Goal: Task Accomplishment & Management: Complete application form

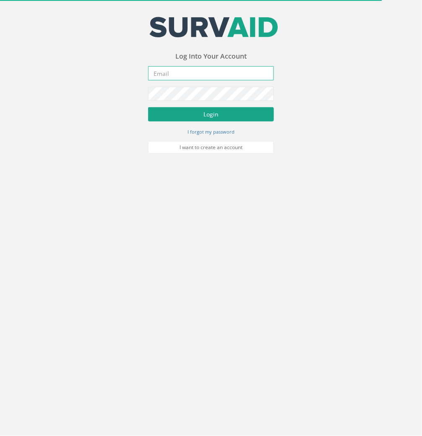
type input "[EMAIL_ADDRESS][DOMAIN_NAME]"
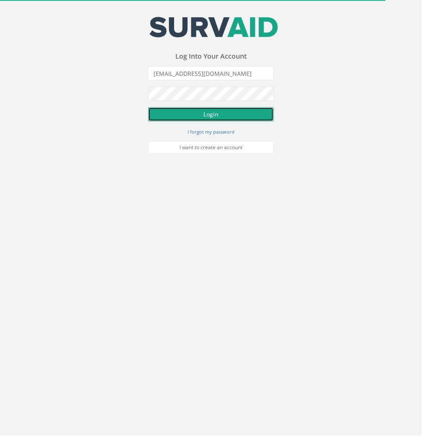
click at [193, 116] on button "Login" at bounding box center [211, 114] width 126 height 14
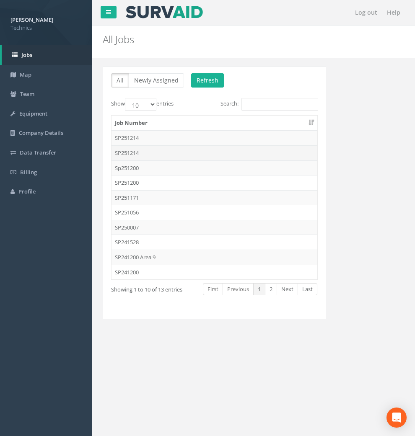
click at [134, 148] on td "SP251214" at bounding box center [214, 152] width 206 height 15
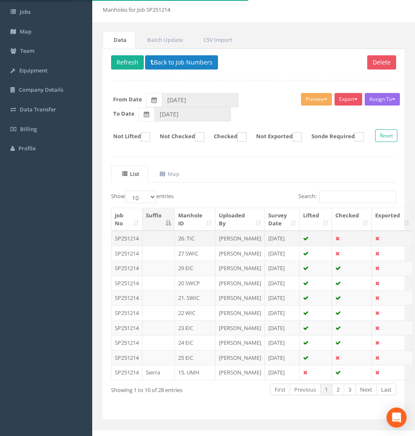
scroll to position [93, 0]
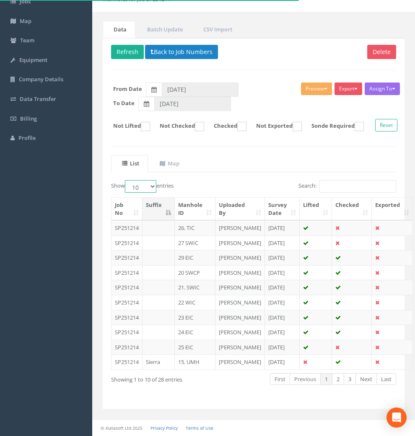
click at [143, 180] on select "10 25 50 100" at bounding box center [140, 186] width 31 height 13
select select "50"
click at [126, 180] on select "10 25 50 100" at bounding box center [140, 186] width 31 height 13
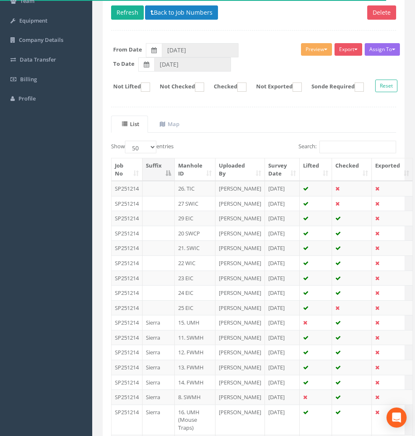
click at [187, 181] on th "Manhole ID" at bounding box center [195, 169] width 41 height 23
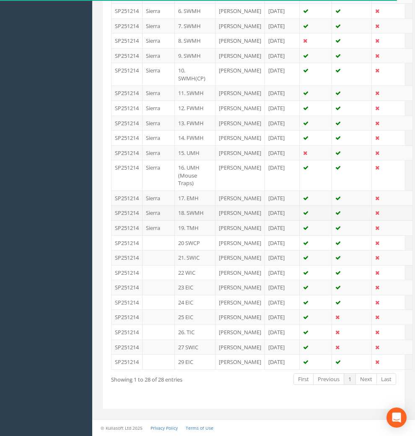
scroll to position [558, 0]
click at [189, 191] on td "17. EMH" at bounding box center [195, 198] width 41 height 15
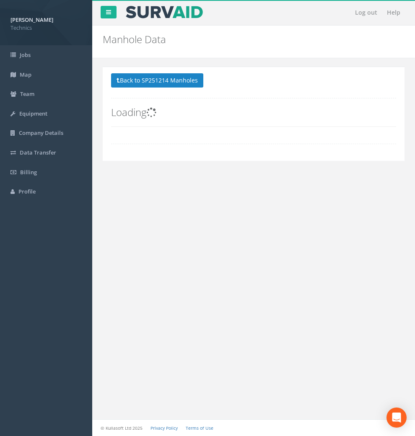
scroll to position [0, 0]
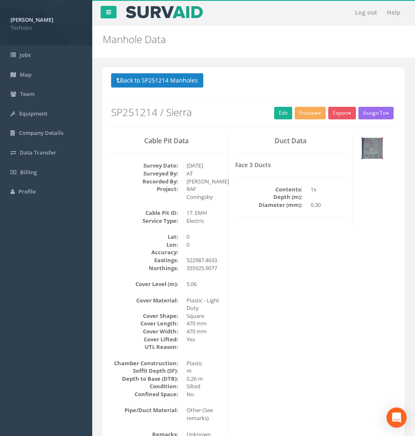
click at [362, 159] on img at bounding box center [372, 148] width 21 height 21
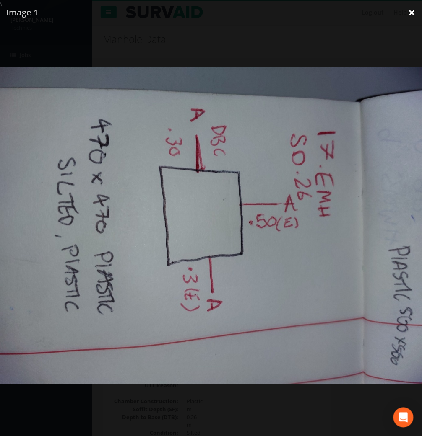
click at [411, 14] on link "×" at bounding box center [412, 12] width 20 height 25
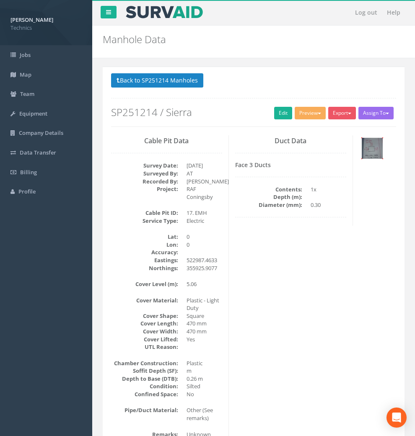
click at [362, 158] on img at bounding box center [372, 148] width 21 height 21
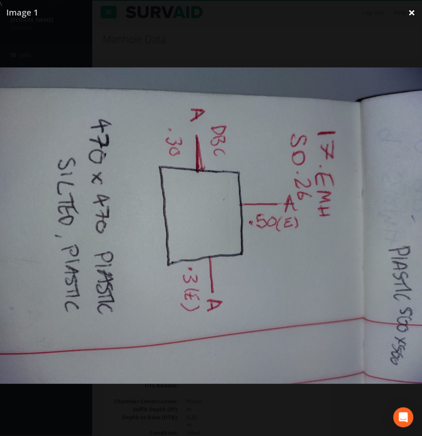
click at [413, 13] on link "×" at bounding box center [412, 12] width 20 height 25
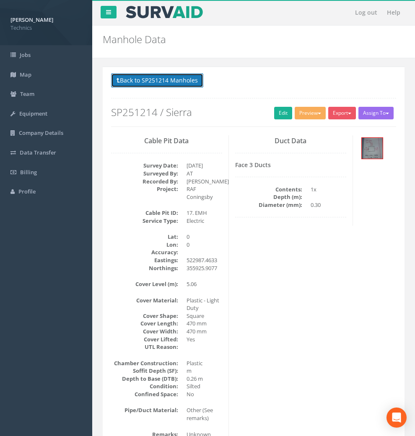
click at [166, 87] on button "Back to SP251214 Manholes" at bounding box center [157, 80] width 92 height 14
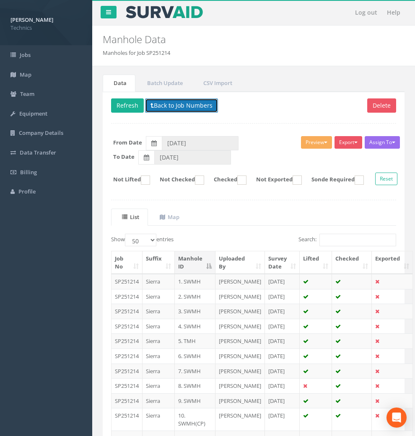
click at [171, 105] on button "Back to Job Numbers" at bounding box center [181, 105] width 73 height 14
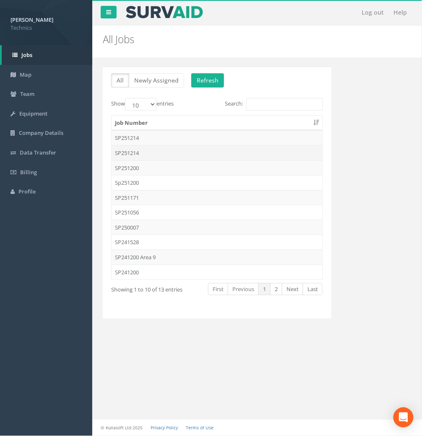
click at [135, 149] on td "SP251214" at bounding box center [216, 152] width 211 height 15
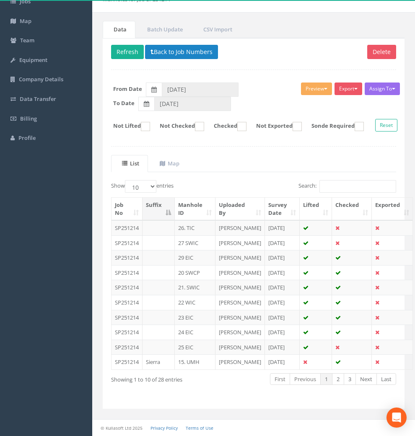
scroll to position [141, 0]
click at [196, 198] on th "Manhole ID" at bounding box center [195, 209] width 41 height 23
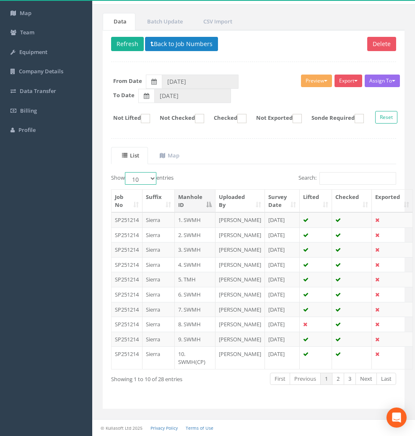
click at [135, 172] on select "10 25 50 100" at bounding box center [140, 178] width 31 height 13
select select "50"
click at [126, 172] on select "10 25 50 100" at bounding box center [140, 178] width 31 height 13
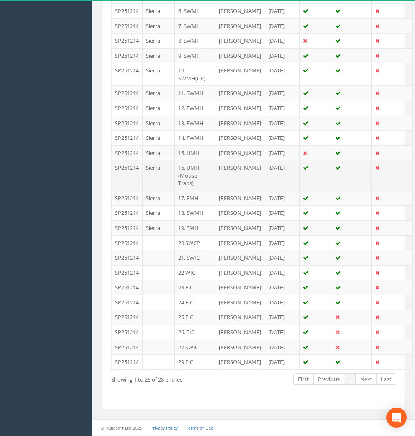
scroll to position [558, 0]
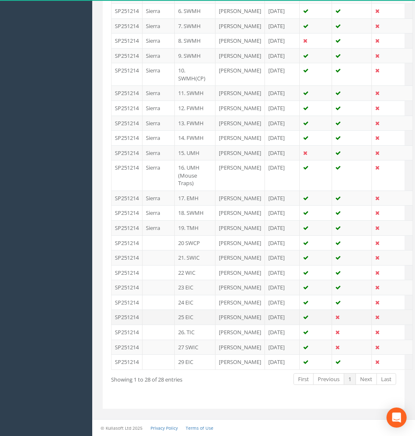
click at [189, 310] on td "25 EIC" at bounding box center [195, 317] width 41 height 15
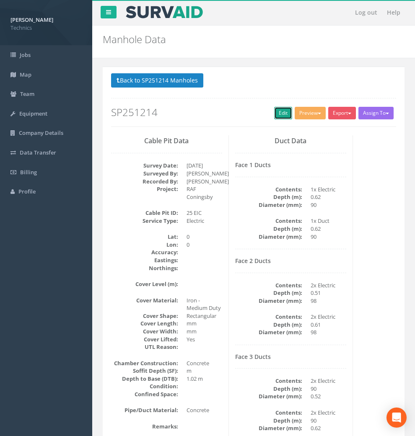
click at [274, 112] on link "Edit" at bounding box center [283, 113] width 18 height 13
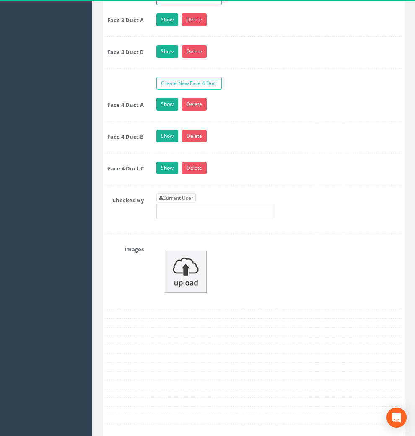
scroll to position [1024, 0]
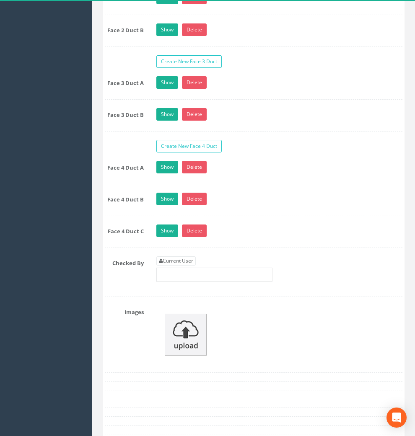
click at [193, 269] on div "Create New Face 1 Duct Face 1 Duct A Show Delete Contents 1x Electric Depth (m)…" at bounding box center [254, 91] width 298 height 411
click at [185, 266] on link "Current User" at bounding box center [175, 260] width 39 height 9
type input "[PERSON_NAME]"
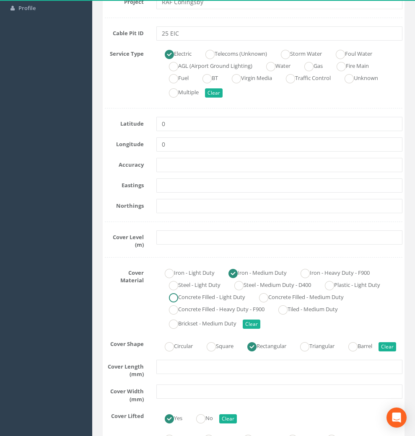
scroll to position [186, 0]
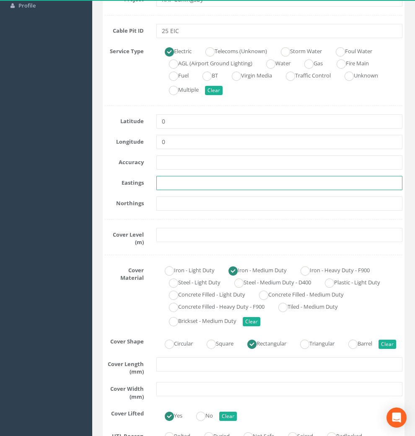
click at [186, 186] on input "text" at bounding box center [279, 183] width 246 height 14
paste input "522996.0124"
type input "522996.0124"
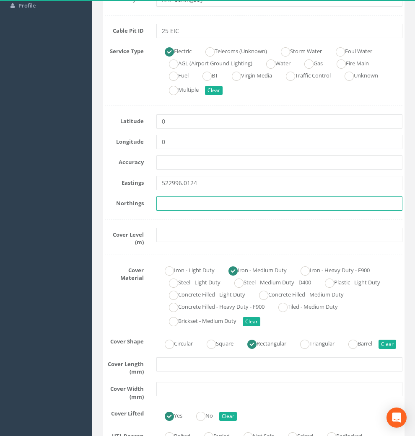
click at [181, 207] on input "text" at bounding box center [279, 204] width 246 height 14
paste input "355985.0624"
type input "355985.0624"
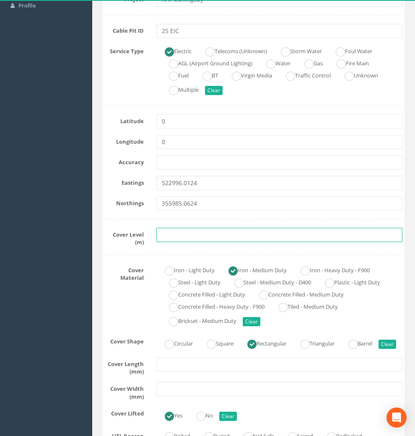
click at [214, 238] on input "text" at bounding box center [279, 235] width 246 height 14
paste input "5.548"
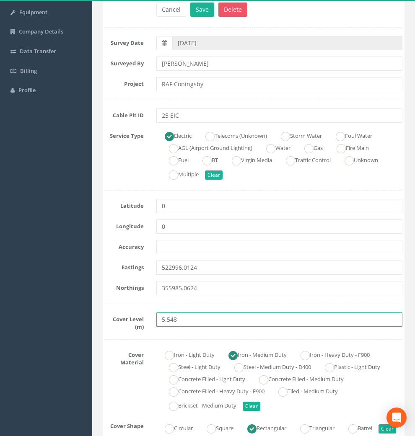
scroll to position [0, 0]
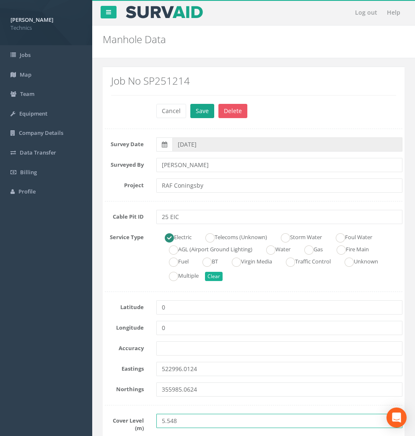
type input "5.548"
click at [198, 111] on button "Save" at bounding box center [202, 111] width 24 height 14
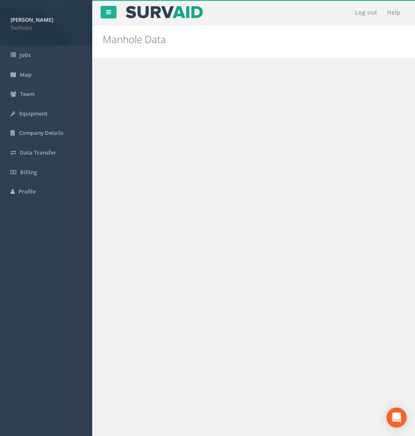
click at [165, 78] on button "Back to SP251214 Manholes" at bounding box center [157, 80] width 92 height 14
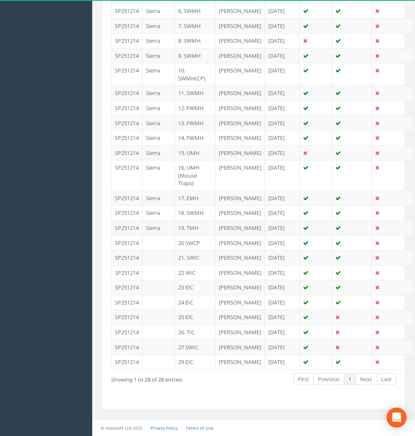
scroll to position [512, 0]
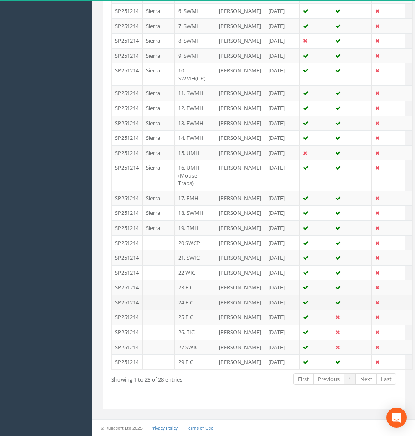
click at [188, 310] on td "24 EIC" at bounding box center [195, 302] width 41 height 15
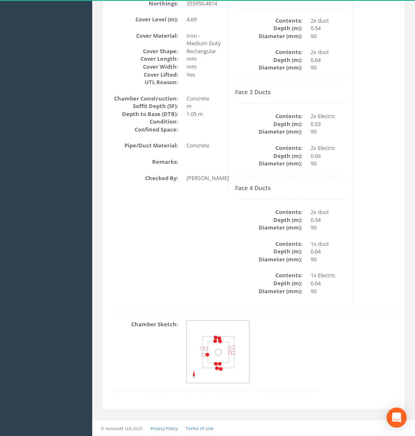
scroll to position [0, 0]
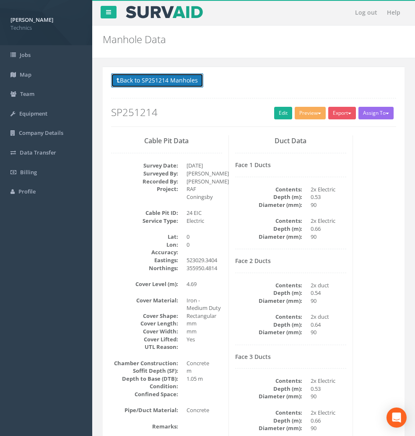
click at [153, 83] on button "Back to SP251214 Manholes" at bounding box center [157, 80] width 92 height 14
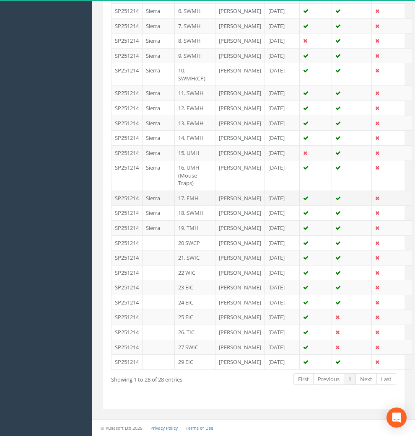
scroll to position [558, 0]
click at [190, 325] on td "26. TIC" at bounding box center [195, 332] width 41 height 15
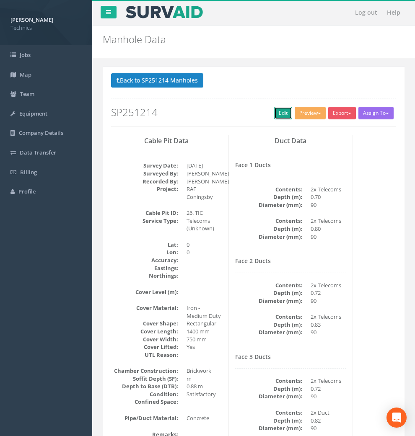
click at [274, 112] on link "Edit" at bounding box center [283, 113] width 18 height 13
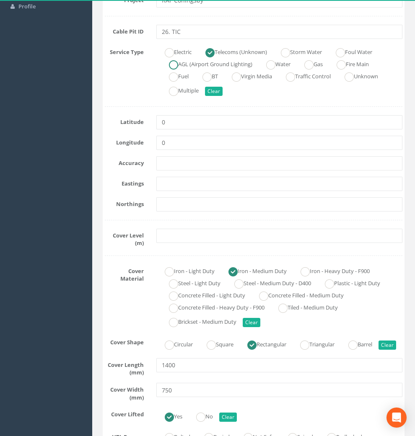
scroll to position [186, 0]
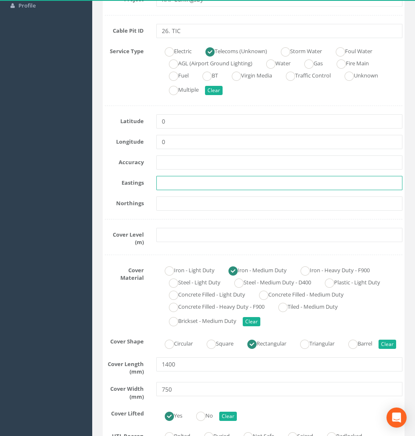
click at [189, 186] on input "text" at bounding box center [279, 183] width 246 height 14
paste input "523020.3734"
type input "523020.3734"
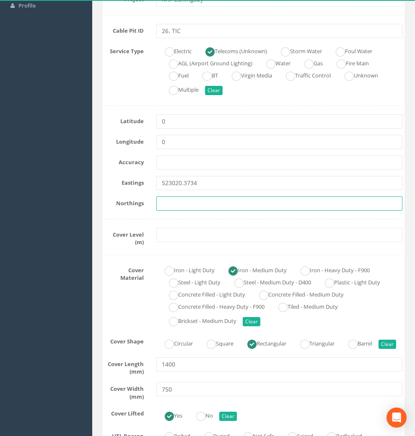
click at [187, 203] on input "text" at bounding box center [279, 204] width 246 height 14
paste input "355992.1424"
type input "355992.1424"
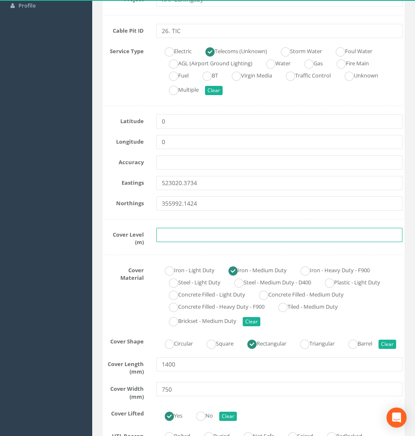
click at [223, 237] on input "text" at bounding box center [279, 235] width 246 height 14
paste input "5.16"
type input "5.16"
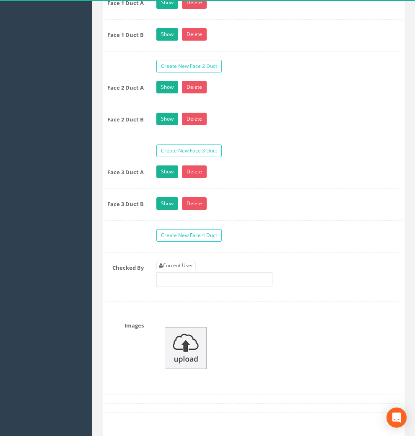
scroll to position [1024, 0]
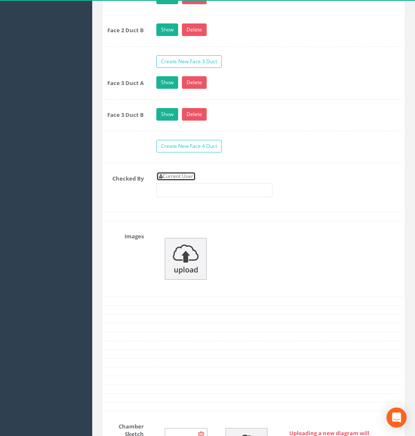
click at [184, 181] on link "Current User" at bounding box center [175, 176] width 39 height 9
type input "[PERSON_NAME]"
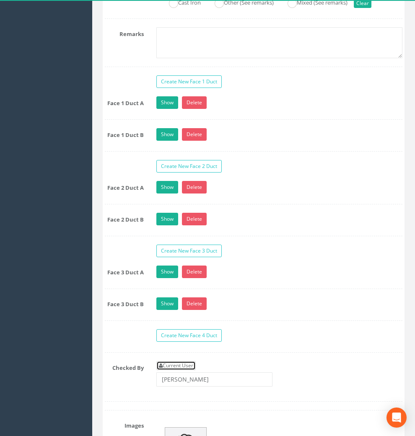
scroll to position [791, 0]
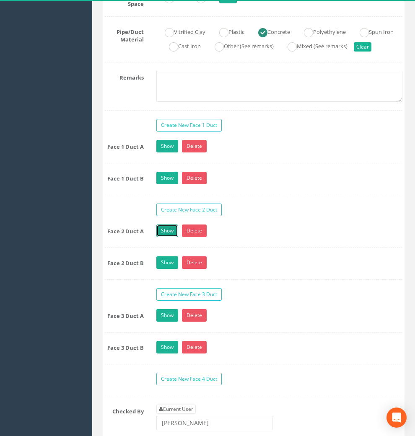
click at [170, 237] on link "Show" at bounding box center [167, 231] width 22 height 13
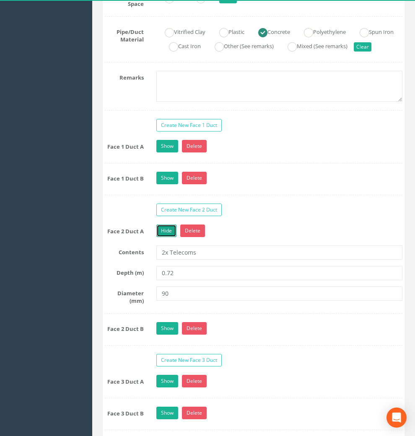
click at [170, 237] on link "Hide" at bounding box center [166, 231] width 20 height 13
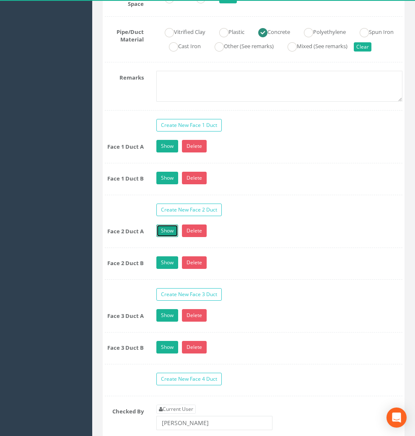
click at [170, 237] on link "Show" at bounding box center [167, 231] width 22 height 13
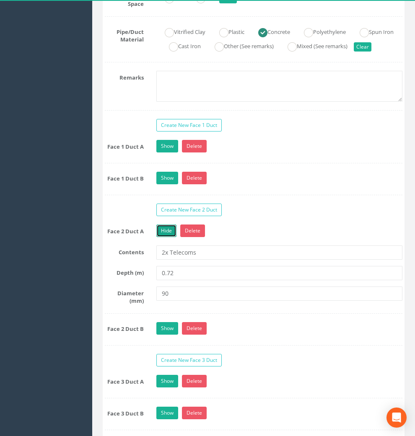
click at [170, 237] on link "Hide" at bounding box center [166, 231] width 20 height 13
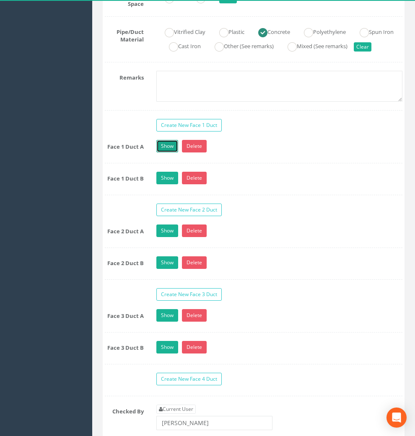
click at [165, 153] on link "Show" at bounding box center [167, 146] width 22 height 13
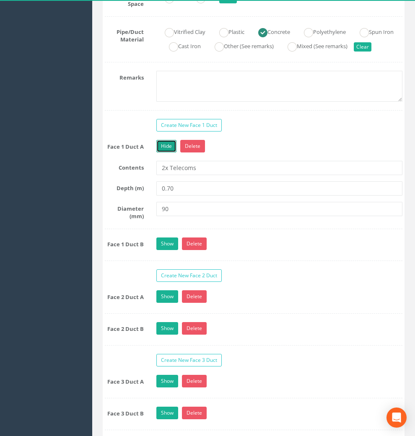
click at [165, 153] on link "Hide" at bounding box center [166, 146] width 20 height 13
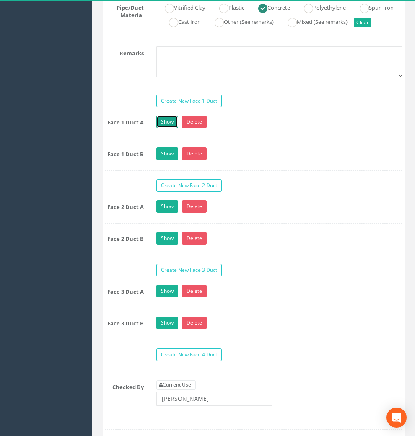
scroll to position [838, 0]
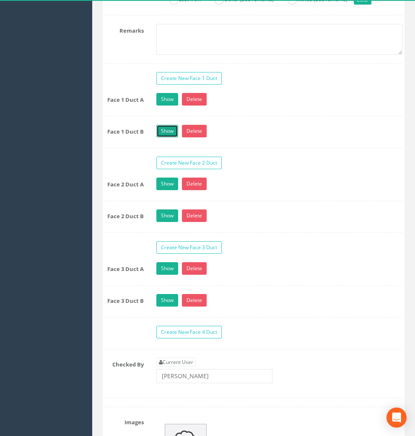
click at [163, 137] on link "Show" at bounding box center [167, 131] width 22 height 13
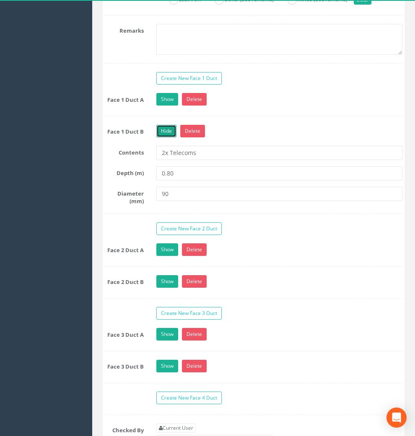
click at [163, 137] on link "Hide" at bounding box center [166, 131] width 20 height 13
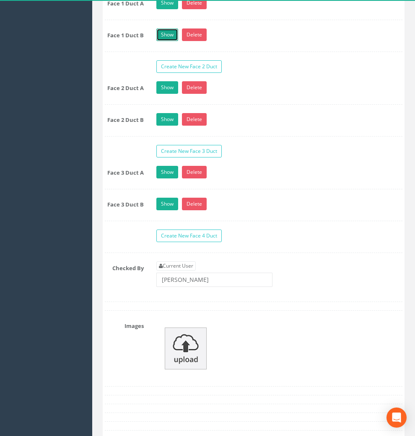
scroll to position [978, 0]
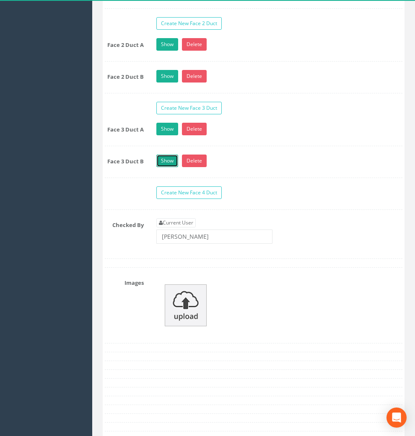
click at [170, 167] on link "Show" at bounding box center [167, 161] width 22 height 13
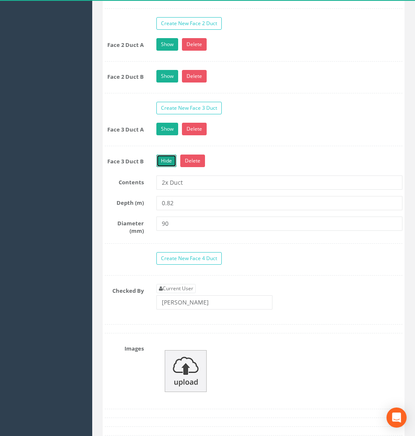
click at [170, 167] on link "Hide" at bounding box center [166, 161] width 20 height 13
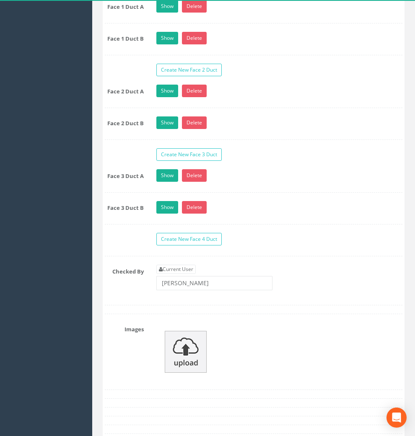
scroll to position [885, 0]
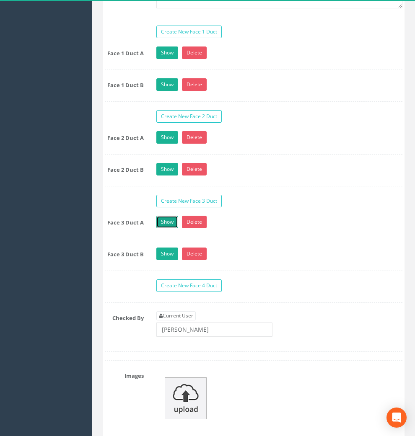
click at [160, 228] on link "Show" at bounding box center [167, 222] width 22 height 13
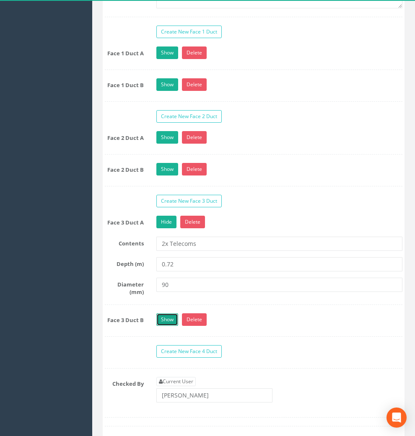
click at [169, 326] on link "Show" at bounding box center [167, 319] width 22 height 13
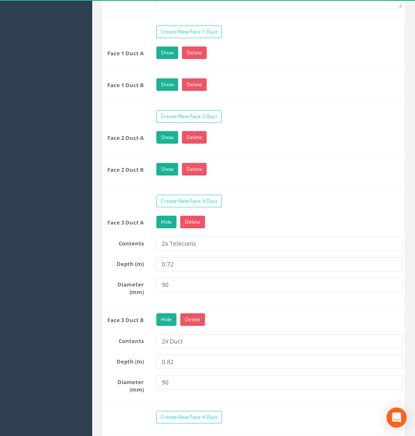
click at [306, 155] on div "Face 2 Duct A Show Delete Contents 2x Telecoms Depth (m) 0.72 Diameter (mm) 90" at bounding box center [254, 142] width 298 height 23
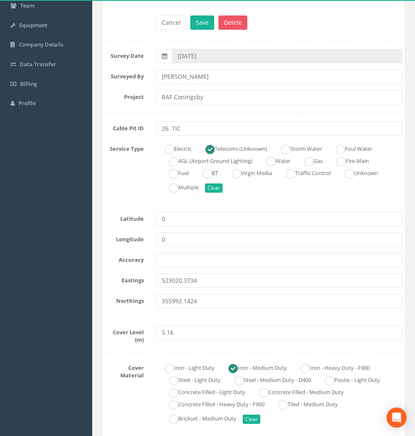
scroll to position [0, 0]
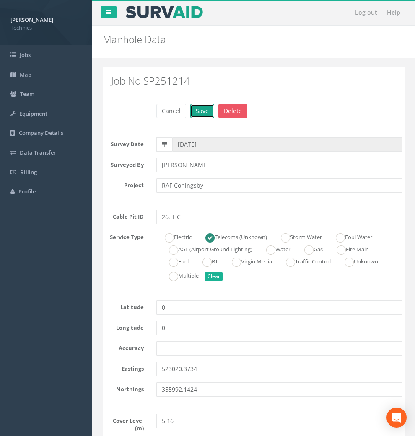
click at [201, 110] on button "Save" at bounding box center [202, 111] width 24 height 14
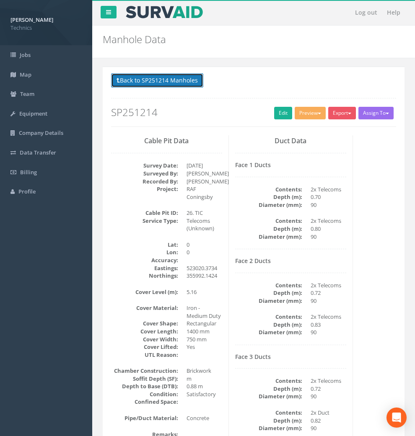
click at [160, 77] on button "Back to SP251214 Manholes" at bounding box center [157, 80] width 92 height 14
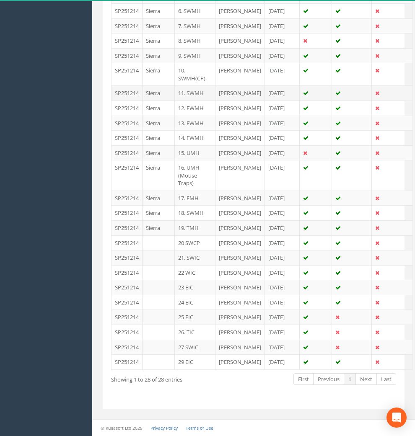
scroll to position [558, 0]
click at [189, 340] on td "27 SWIC" at bounding box center [195, 347] width 41 height 15
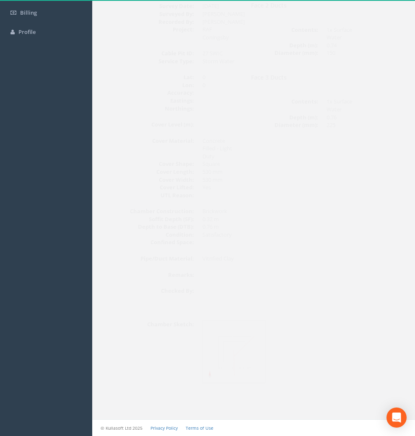
scroll to position [246, 0]
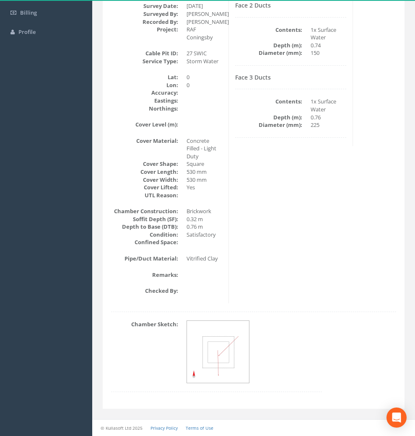
click at [222, 357] on img at bounding box center [218, 352] width 63 height 63
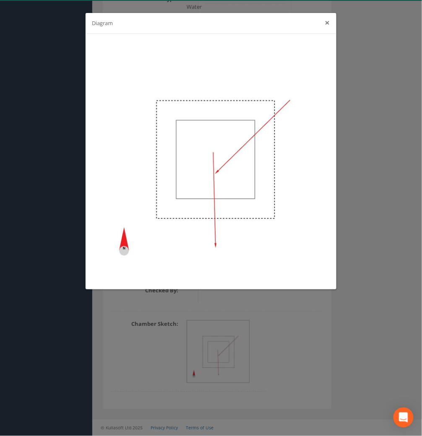
click at [328, 24] on button "×" at bounding box center [327, 22] width 5 height 9
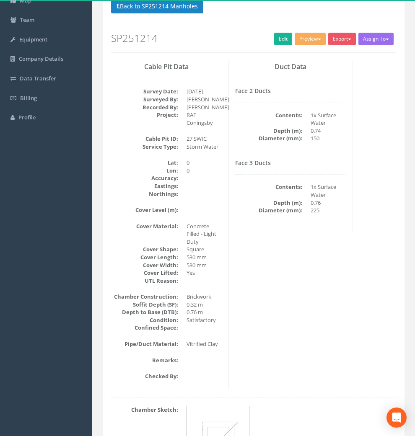
scroll to position [60, 0]
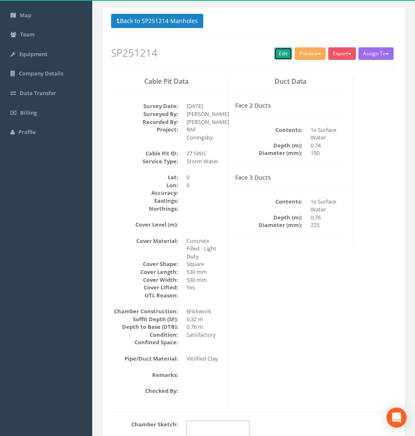
click at [274, 54] on link "Edit" at bounding box center [283, 53] width 18 height 13
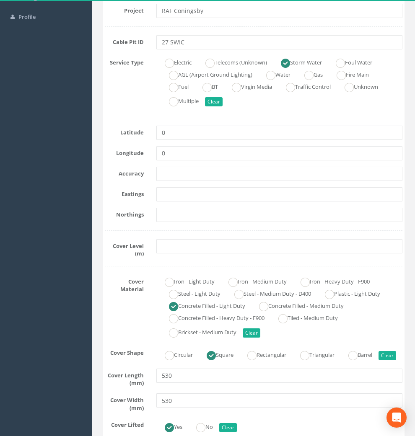
scroll to position [153, 0]
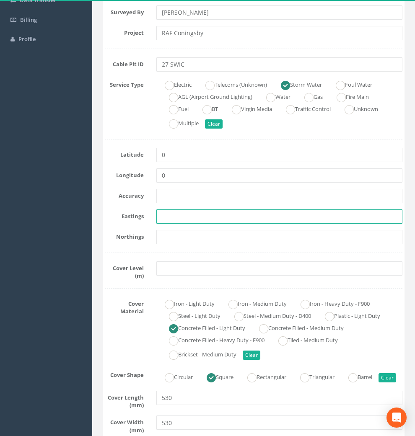
click at [182, 216] on input "text" at bounding box center [279, 217] width 246 height 14
paste input "522802.9134"
type input "522802.9134"
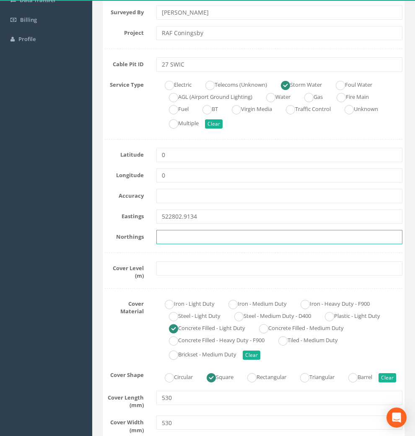
click at [172, 233] on input "text" at bounding box center [279, 237] width 246 height 14
paste input "355918.6484"
type input "355918.6484"
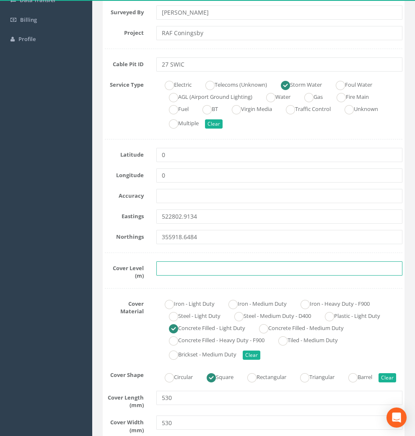
click at [169, 262] on input "text" at bounding box center [279, 268] width 246 height 14
paste input "4.81"
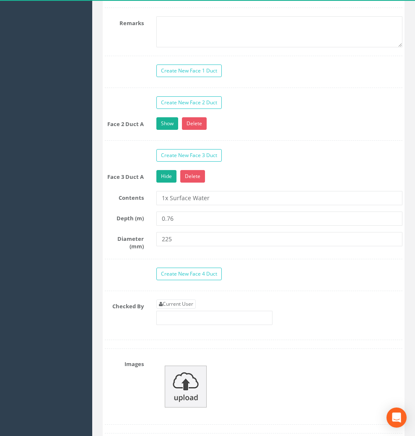
scroll to position [898, 0]
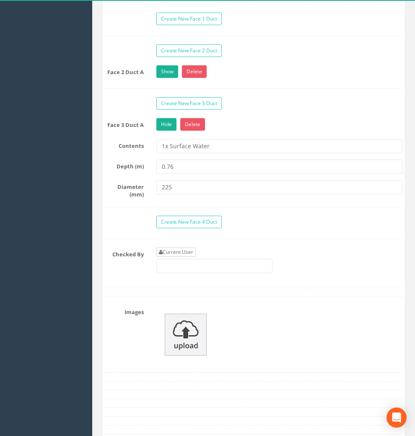
type input "4.81"
click at [187, 257] on link "Current User" at bounding box center [175, 252] width 39 height 9
type input "[PERSON_NAME]"
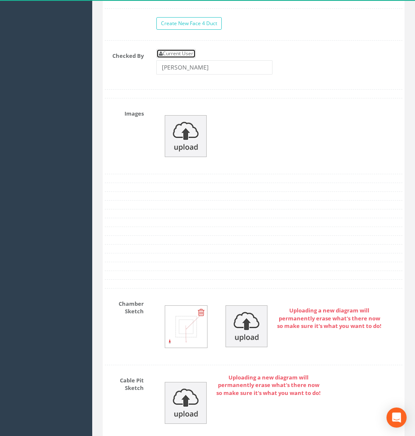
scroll to position [1130, 0]
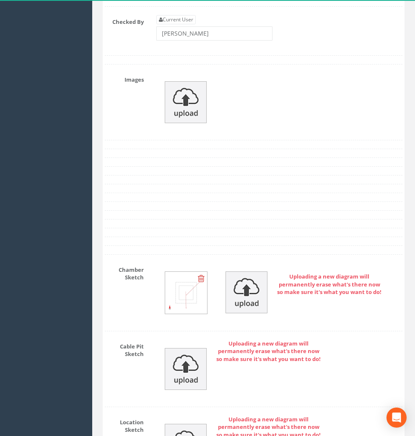
click at [186, 307] on img at bounding box center [186, 293] width 42 height 42
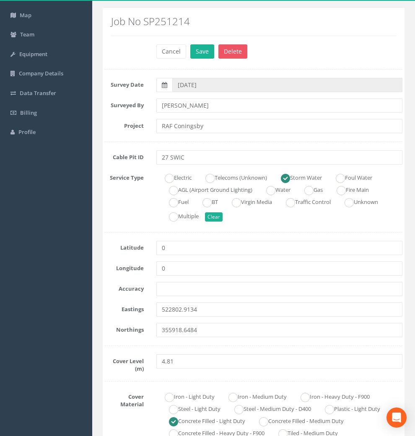
scroll to position [0, 0]
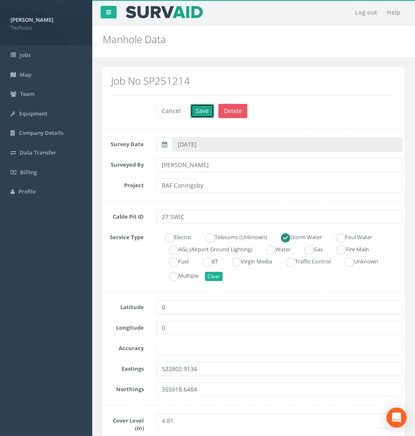
click at [202, 112] on button "Save" at bounding box center [202, 111] width 24 height 14
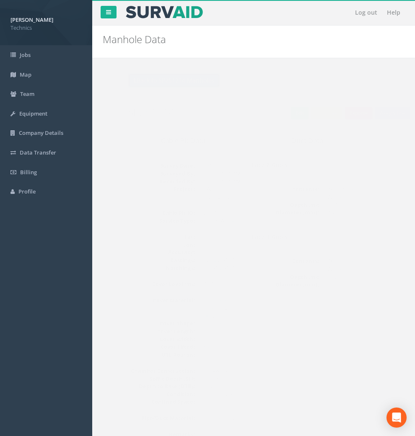
click at [158, 81] on button "Back to SP251214 Manholes" at bounding box center [157, 80] width 92 height 14
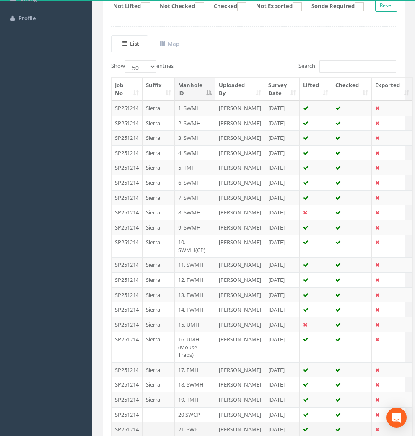
scroll to position [93, 0]
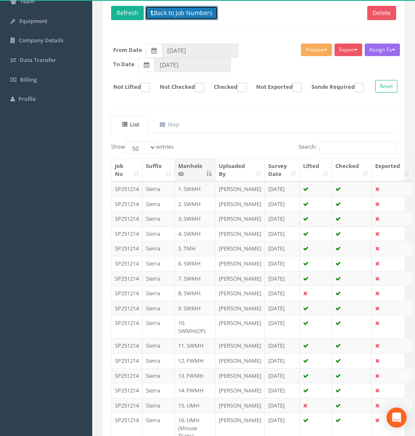
click at [179, 14] on button "Back to Job Numbers" at bounding box center [181, 13] width 73 height 14
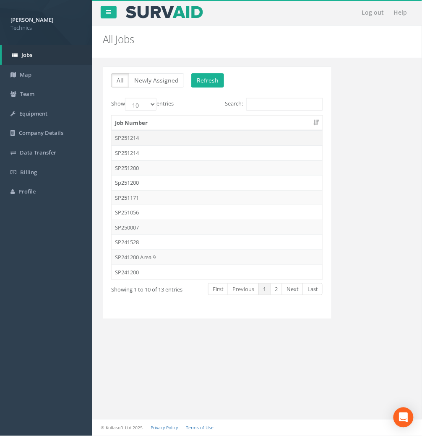
click at [132, 137] on td "SP251214" at bounding box center [216, 137] width 211 height 15
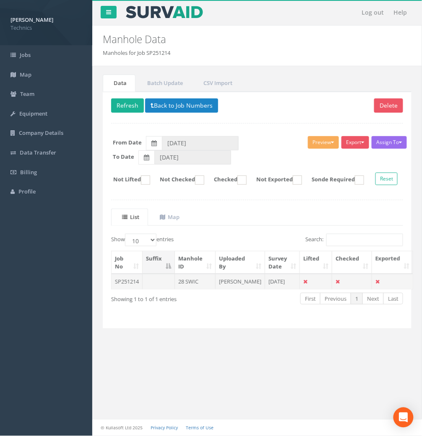
click at [194, 289] on td "28 SWIC" at bounding box center [195, 281] width 41 height 15
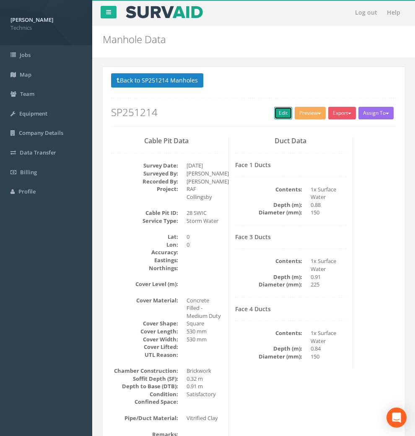
click at [274, 111] on link "Edit" at bounding box center [283, 113] width 18 height 13
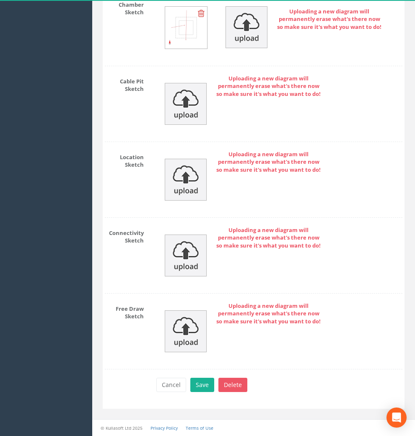
scroll to position [1357, 0]
click at [169, 385] on button "Cancel" at bounding box center [171, 385] width 30 height 14
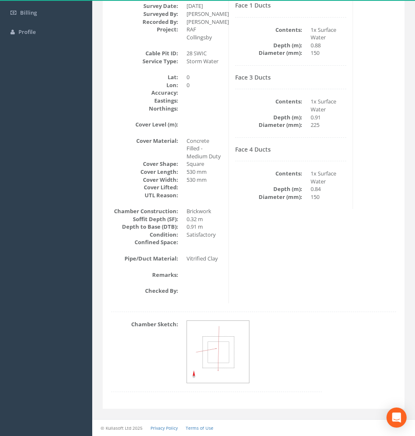
scroll to position [246, 0]
click at [217, 342] on img at bounding box center [218, 352] width 63 height 63
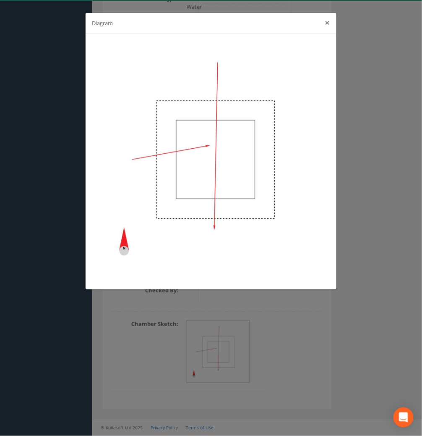
drag, startPoint x: 328, startPoint y: 23, endPoint x: 325, endPoint y: 42, distance: 19.0
click at [328, 24] on button "×" at bounding box center [327, 22] width 5 height 9
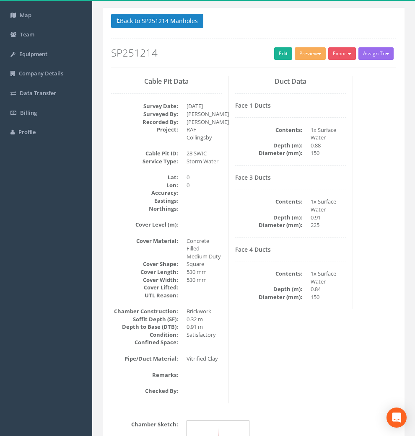
scroll to position [0, 0]
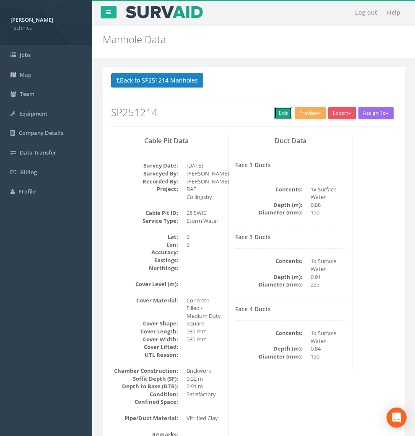
click at [274, 111] on link "Edit" at bounding box center [283, 113] width 18 height 13
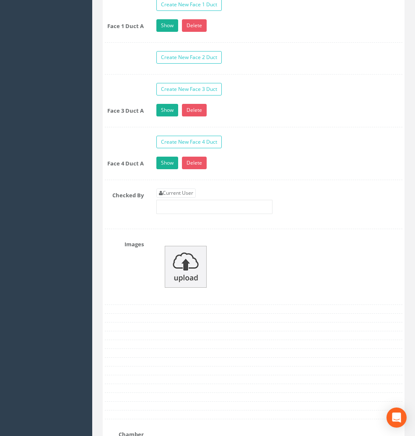
scroll to position [931, 0]
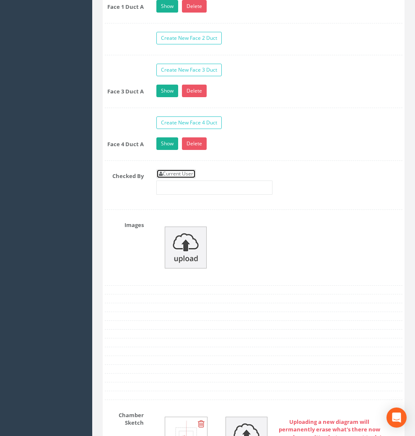
click at [179, 179] on link "Current User" at bounding box center [175, 173] width 39 height 9
type input "[PERSON_NAME]"
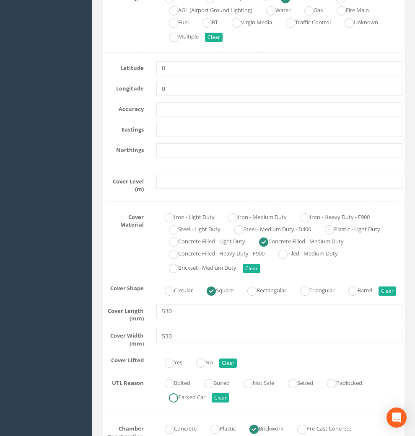
scroll to position [186, 0]
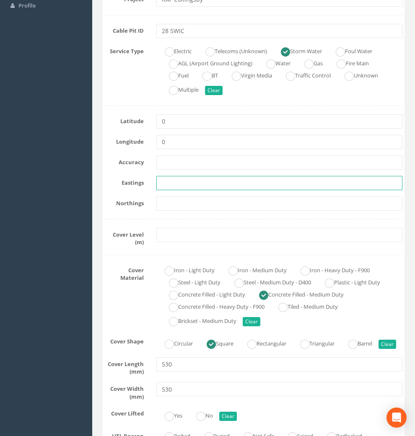
click at [171, 188] on input "text" at bounding box center [279, 183] width 246 height 14
paste input "522858.1921"
type input "522858.1921"
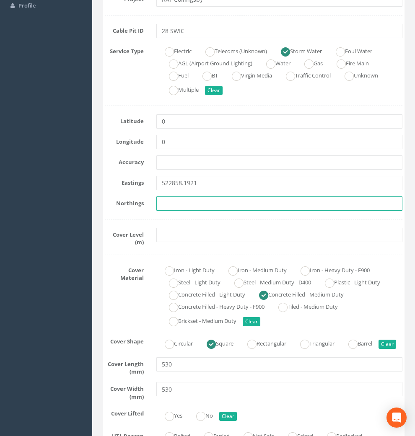
click at [160, 207] on input "text" at bounding box center [279, 204] width 246 height 14
paste input "355953.6066"
type input "355953.6066"
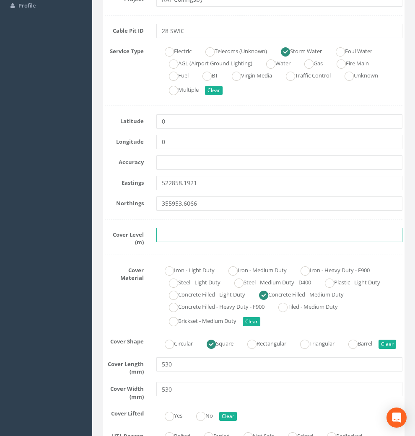
click at [184, 235] on input "text" at bounding box center [279, 235] width 246 height 14
paste input "4.942"
click at [184, 237] on input "4.942" at bounding box center [279, 235] width 246 height 14
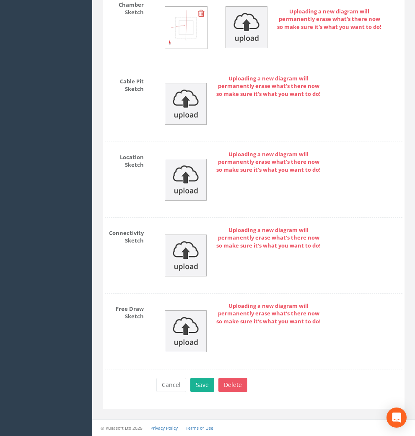
scroll to position [1357, 0]
type input "4.94"
drag, startPoint x: 205, startPoint y: 387, endPoint x: 201, endPoint y: 388, distance: 4.5
click at [205, 387] on button "Save" at bounding box center [202, 385] width 24 height 14
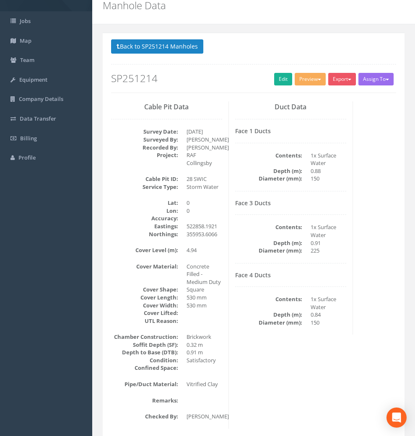
scroll to position [0, 0]
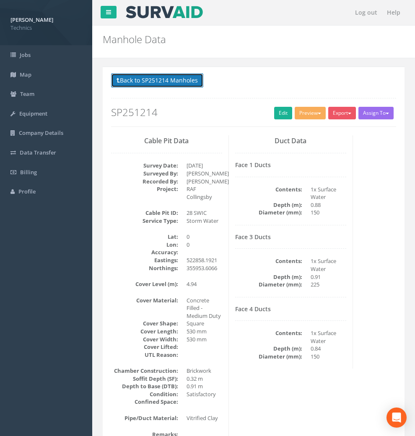
click at [159, 79] on button "Back to SP251214 Manholes" at bounding box center [157, 80] width 92 height 14
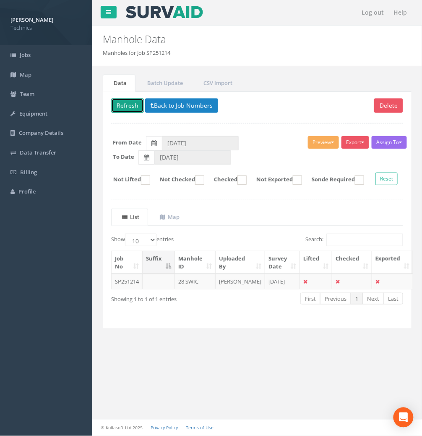
click at [133, 106] on button "Refresh" at bounding box center [127, 105] width 33 height 14
click at [233, 289] on td "[PERSON_NAME]" at bounding box center [239, 281] width 49 height 15
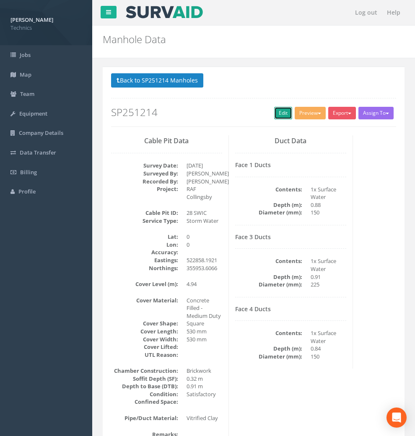
click at [274, 114] on link "Edit" at bounding box center [283, 113] width 18 height 13
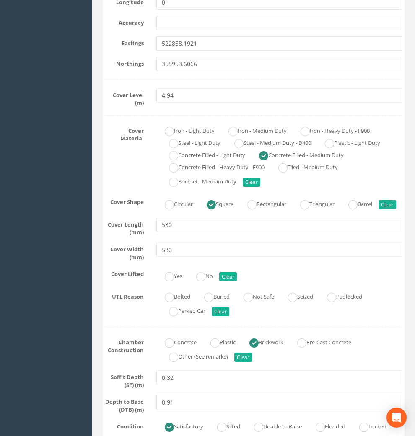
scroll to position [372, 0]
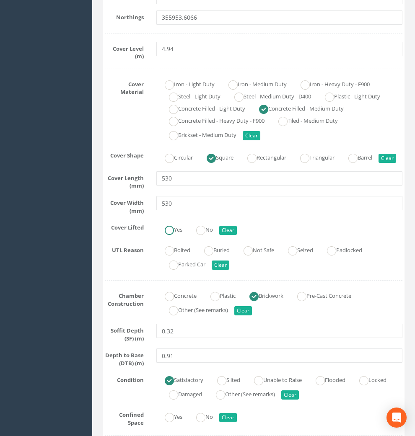
click at [166, 235] on ins at bounding box center [169, 230] width 9 height 9
radio input "true"
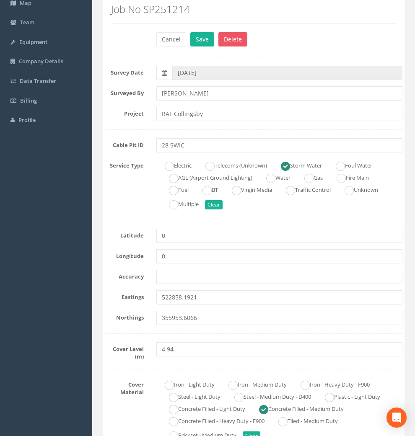
scroll to position [0, 0]
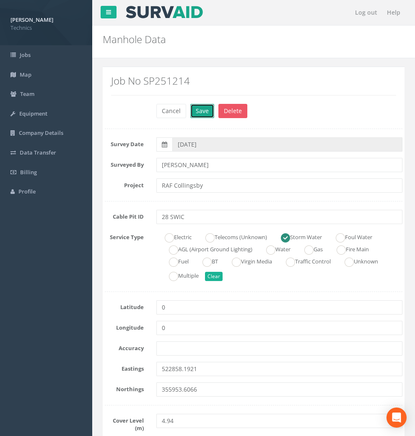
click at [204, 106] on button "Save" at bounding box center [202, 111] width 24 height 14
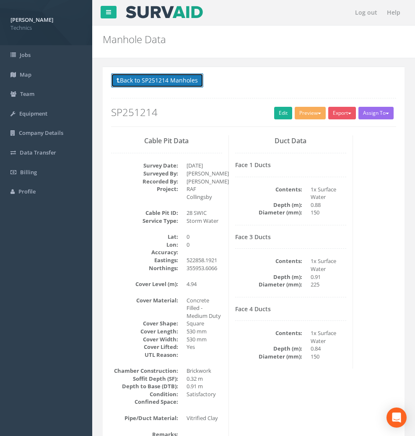
click at [165, 84] on button "Back to SP251214 Manholes" at bounding box center [157, 80] width 92 height 14
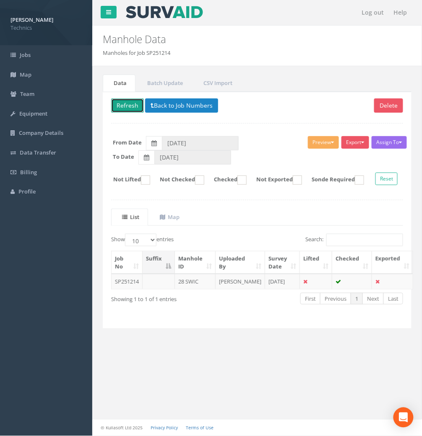
click at [130, 104] on button "Refresh" at bounding box center [127, 105] width 33 height 14
click at [166, 108] on button "Back to Job Numbers" at bounding box center [181, 105] width 73 height 14
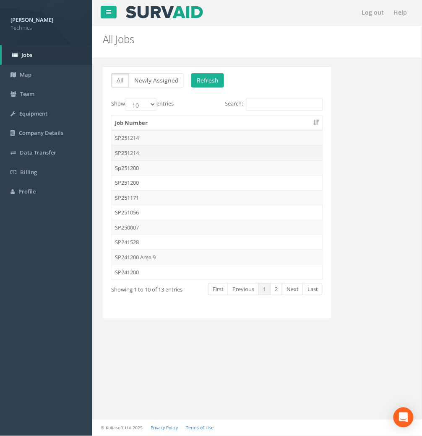
click at [135, 152] on td "SP251214" at bounding box center [216, 152] width 211 height 15
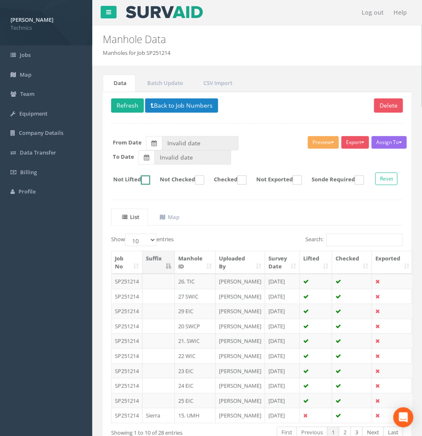
type input "[DATE]"
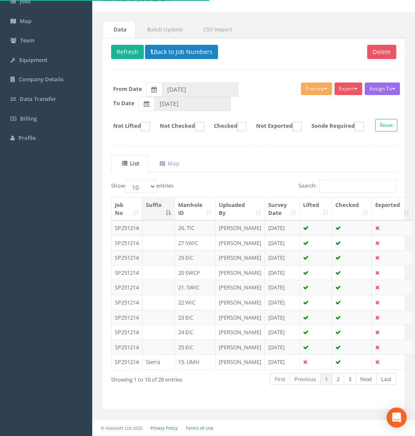
scroll to position [141, 0]
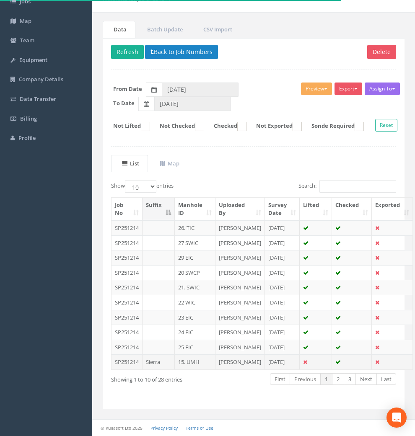
click at [231, 359] on td "[PERSON_NAME]" at bounding box center [239, 361] width 49 height 15
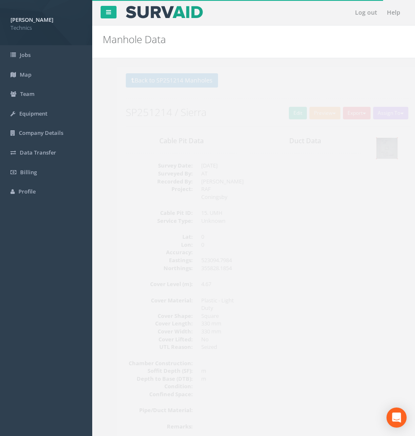
click at [362, 159] on img at bounding box center [372, 148] width 21 height 21
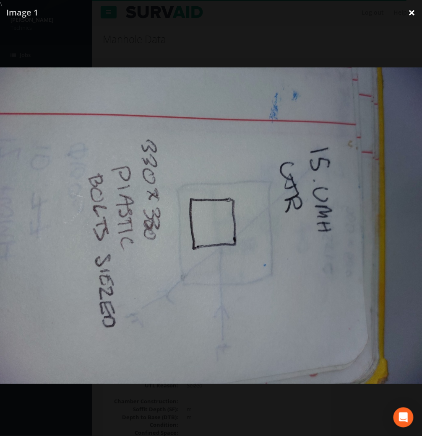
click at [413, 14] on link "×" at bounding box center [412, 12] width 20 height 25
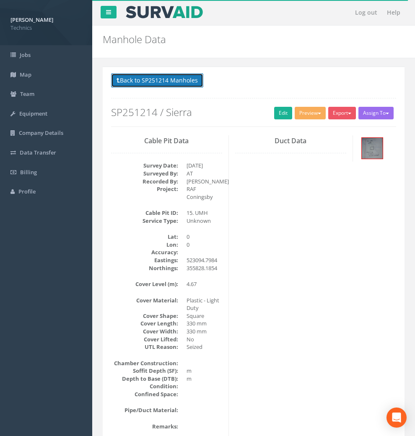
click at [182, 79] on button "Back to SP251214 Manholes" at bounding box center [157, 80] width 92 height 14
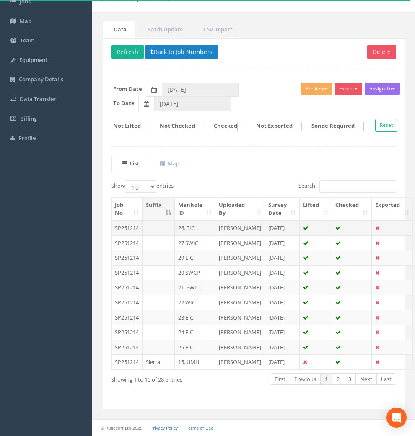
scroll to position [141, 0]
click at [137, 180] on select "10 25 50 100" at bounding box center [140, 186] width 31 height 13
select select "50"
click at [126, 180] on select "10 25 50 100" at bounding box center [140, 186] width 31 height 13
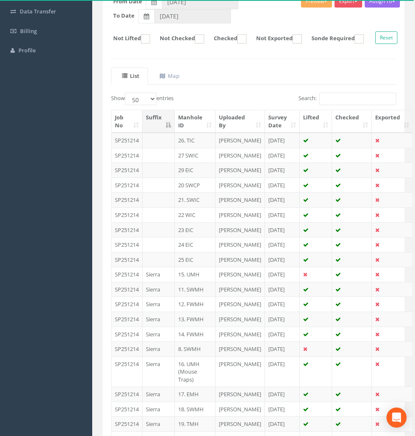
click at [187, 130] on th "Manhole ID" at bounding box center [195, 121] width 41 height 23
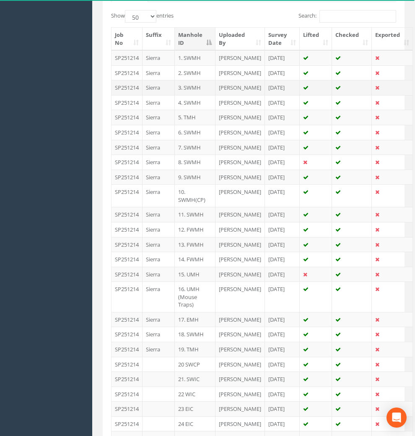
scroll to position [235, 0]
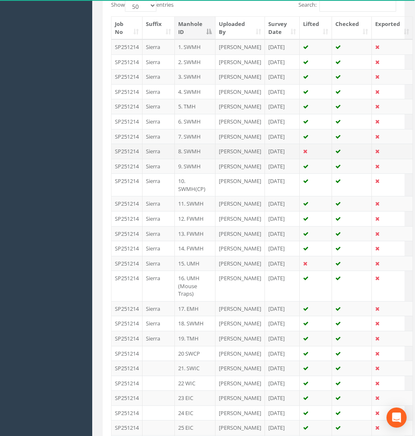
click at [191, 159] on td "8. SWMH" at bounding box center [195, 151] width 41 height 15
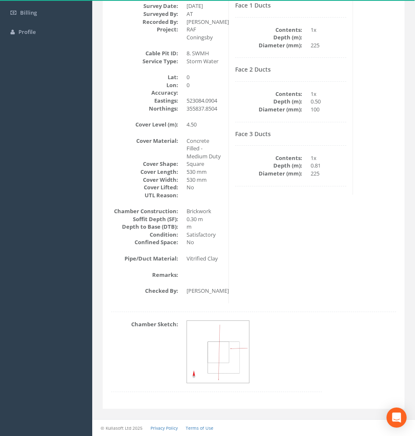
scroll to position [0, 0]
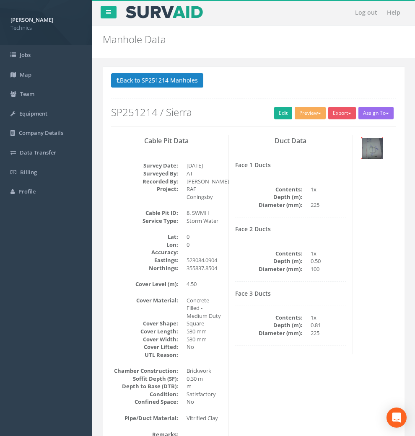
click at [362, 159] on img at bounding box center [372, 148] width 21 height 21
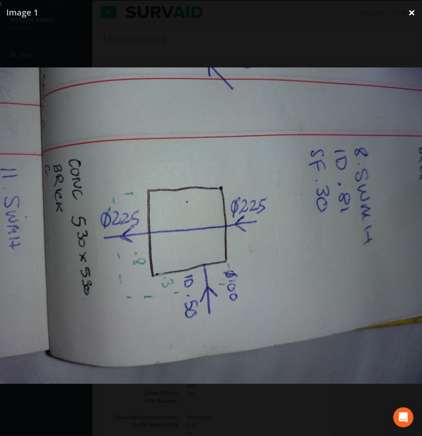
click at [411, 12] on link "×" at bounding box center [412, 12] width 20 height 25
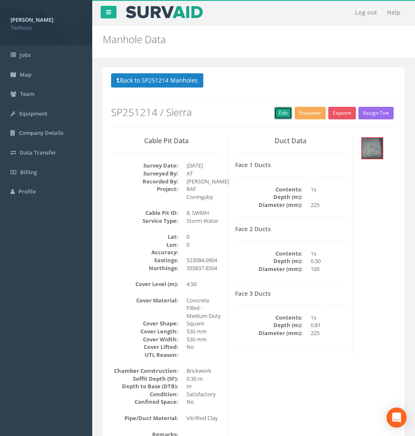
click at [274, 115] on link "Edit" at bounding box center [283, 113] width 18 height 13
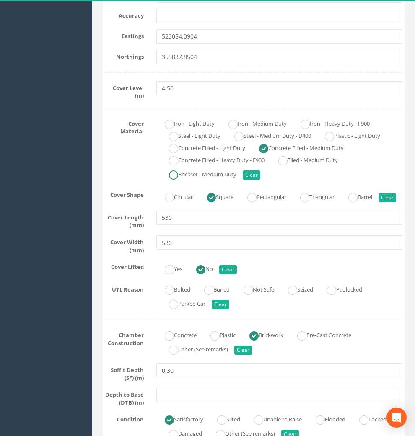
scroll to position [372, 0]
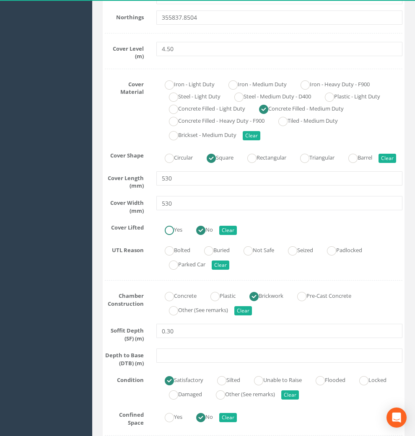
click at [168, 235] on ins at bounding box center [169, 230] width 9 height 9
radio input "true"
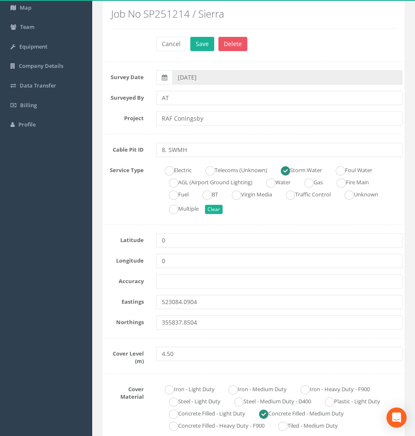
scroll to position [0, 0]
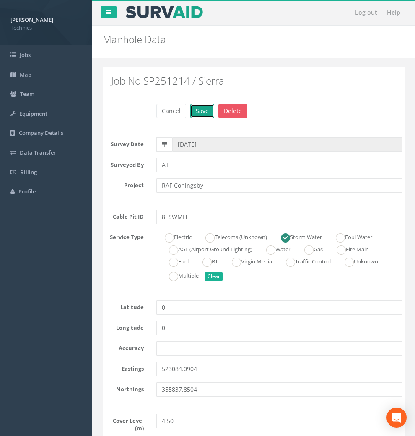
click at [199, 111] on button "Save" at bounding box center [202, 111] width 24 height 14
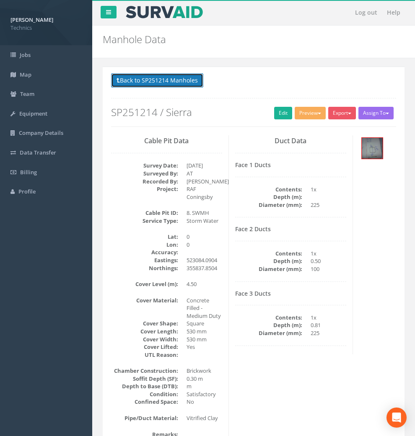
click at [158, 82] on button "Back to SP251214 Manholes" at bounding box center [157, 80] width 92 height 14
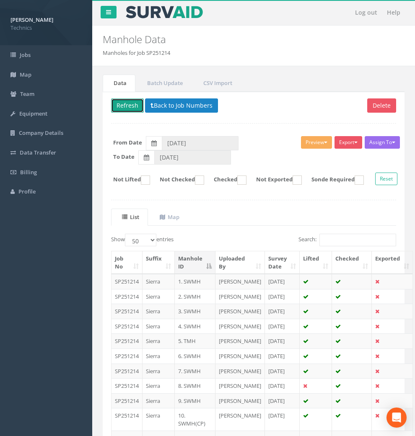
click at [132, 105] on button "Refresh" at bounding box center [127, 105] width 33 height 14
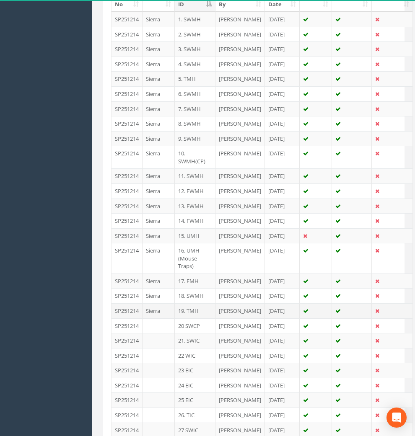
scroll to position [186, 0]
